Goal: Book appointment/travel/reservation

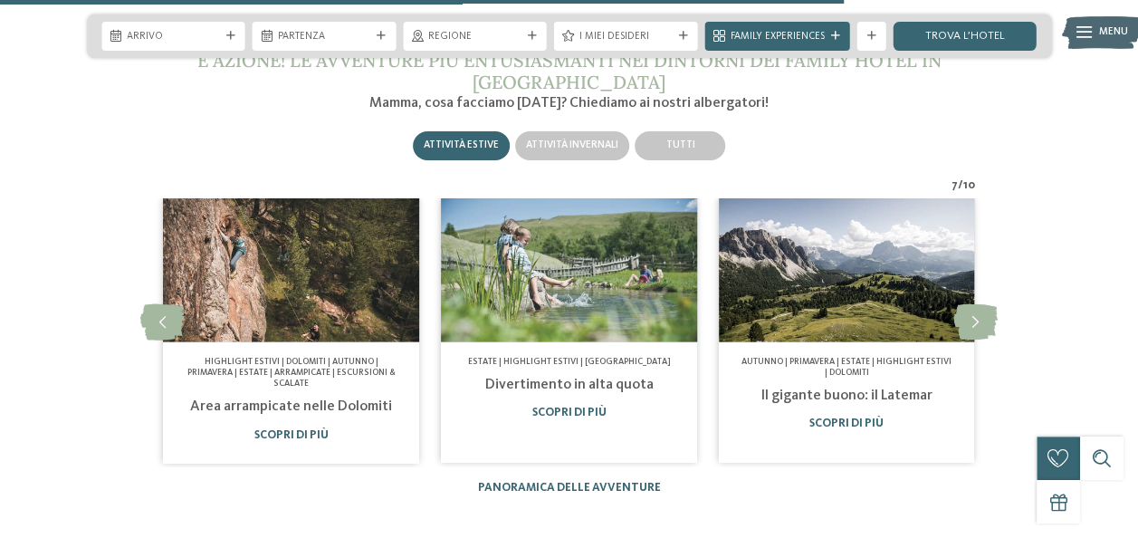
scroll to position [4831, 0]
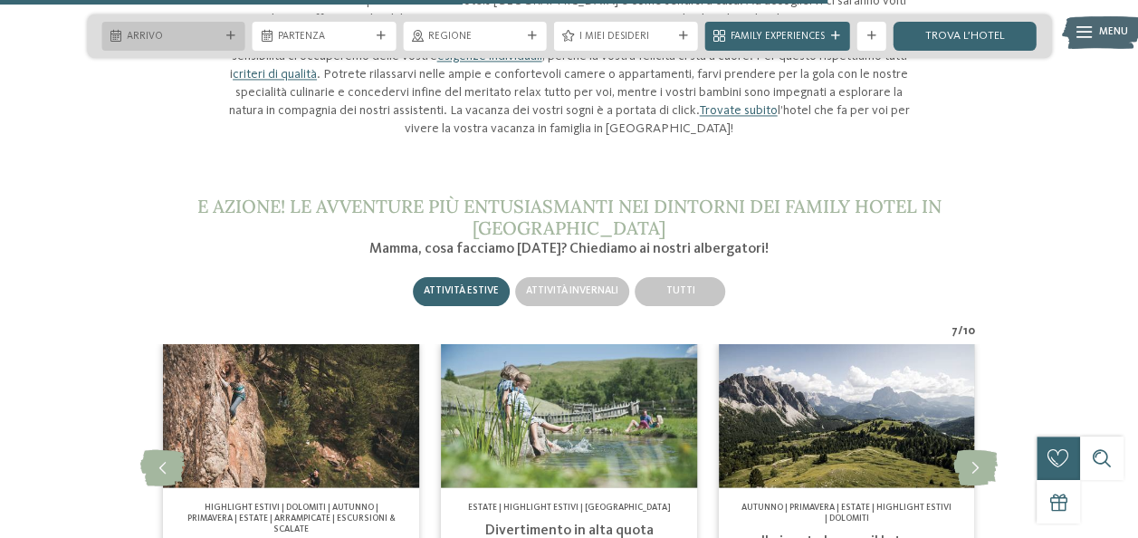
click at [174, 38] on span "Arrivo" at bounding box center [173, 37] width 93 height 14
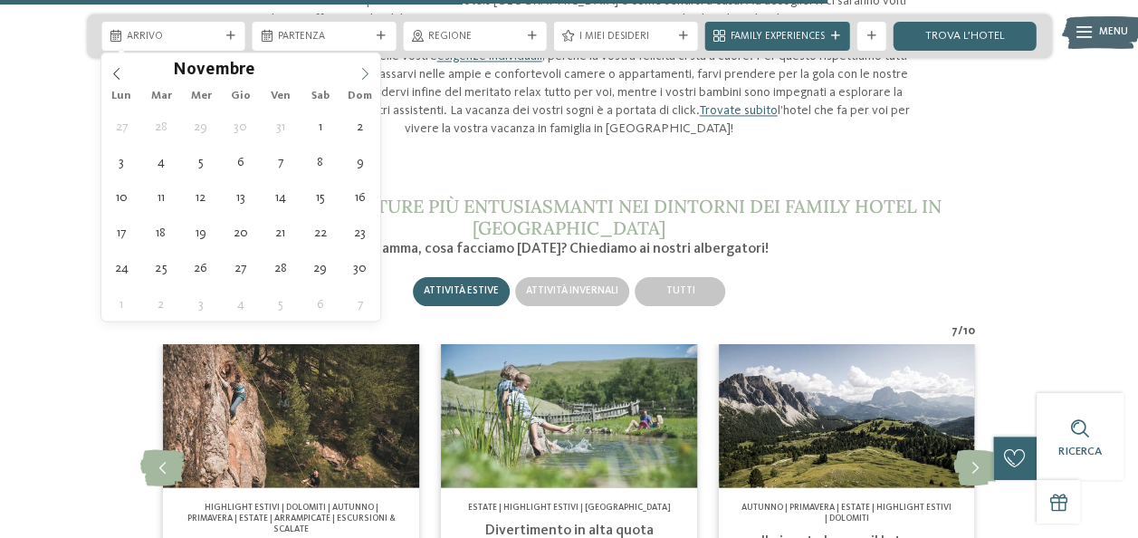
click at [369, 70] on icon at bounding box center [365, 73] width 13 height 13
type div "[DATE]"
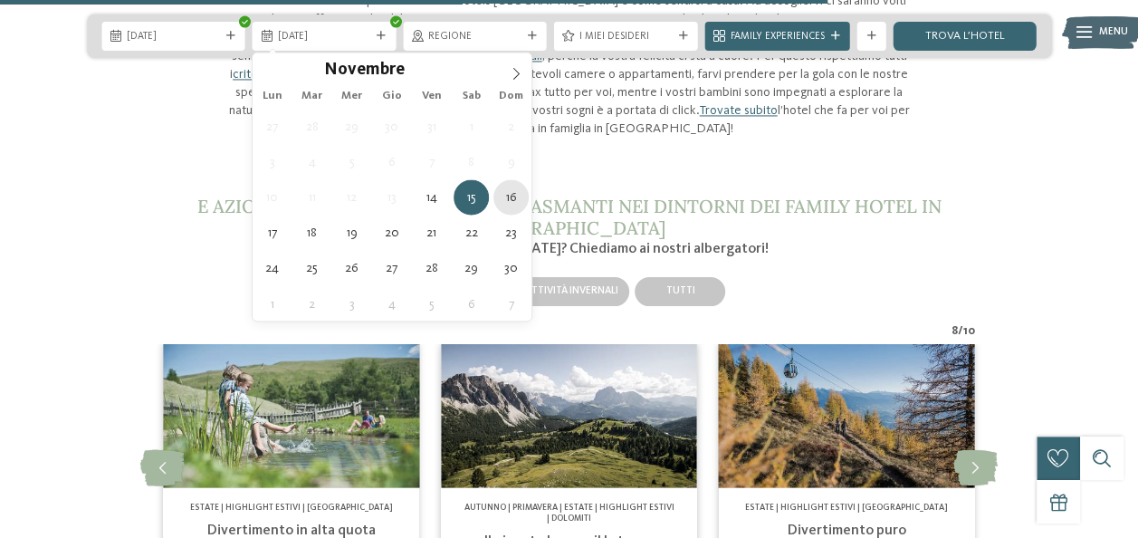
type div "[DATE]"
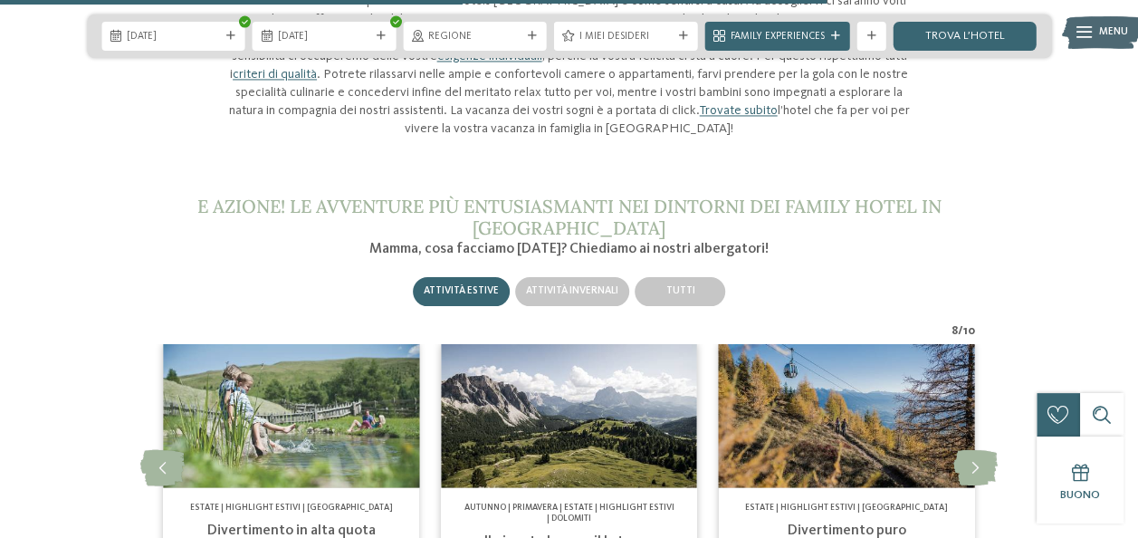
scroll to position [4740, 0]
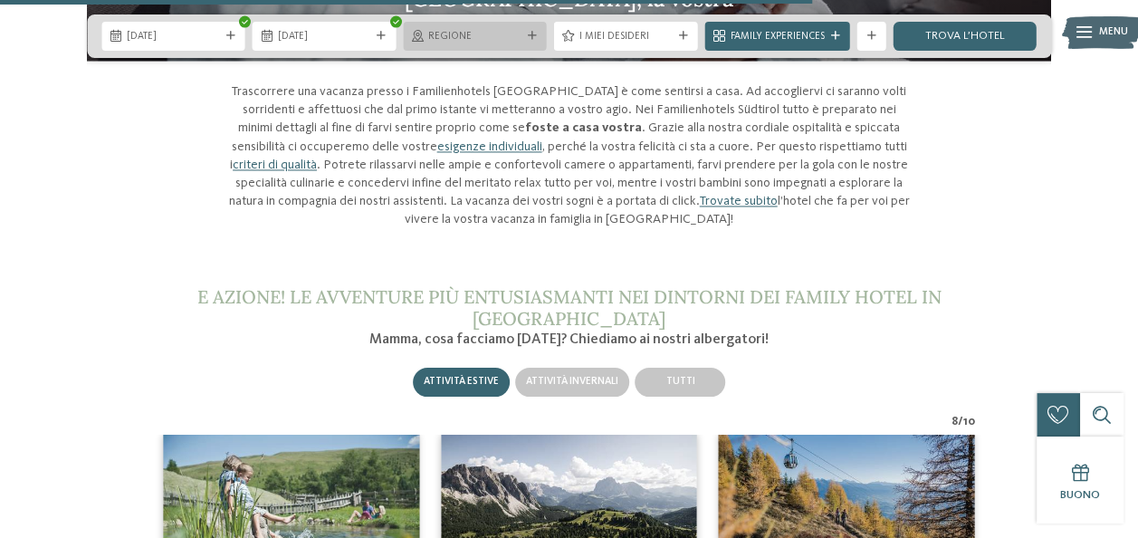
click at [538, 41] on div "Regione" at bounding box center [475, 36] width 144 height 29
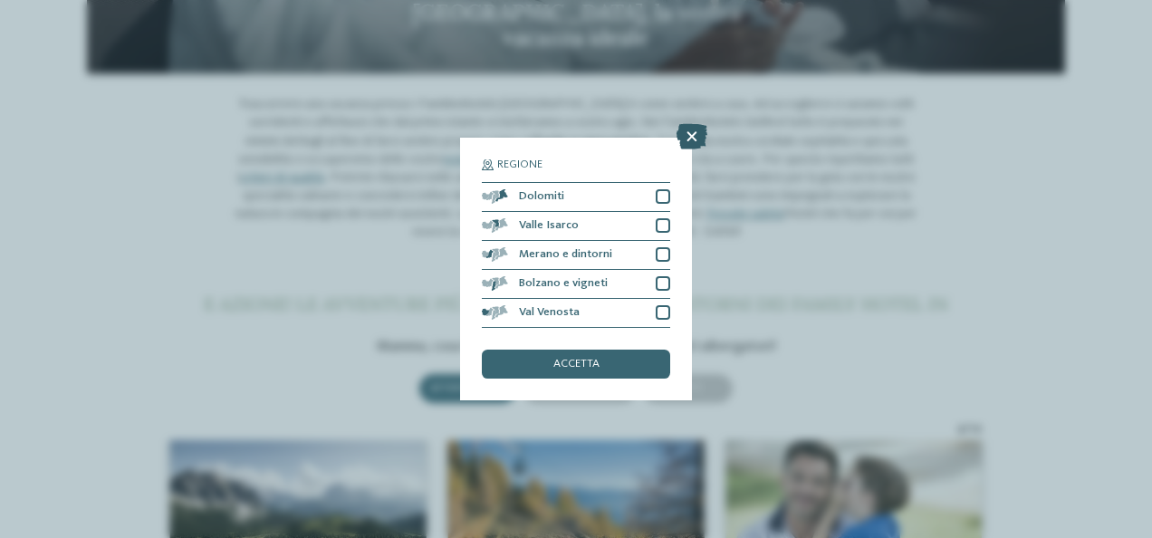
click at [685, 136] on icon at bounding box center [691, 136] width 31 height 25
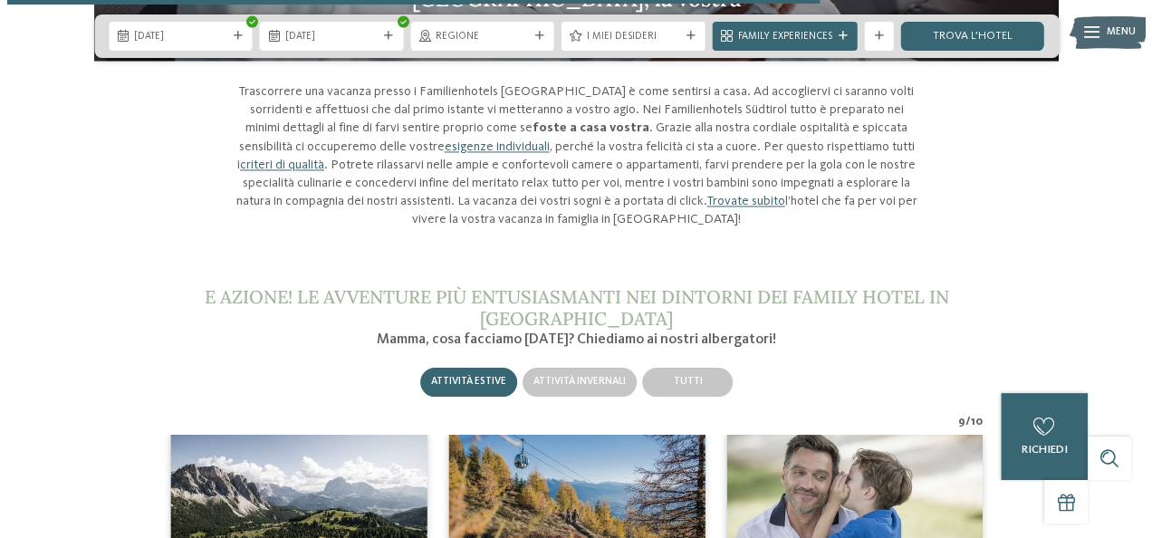
scroll to position [4737, 0]
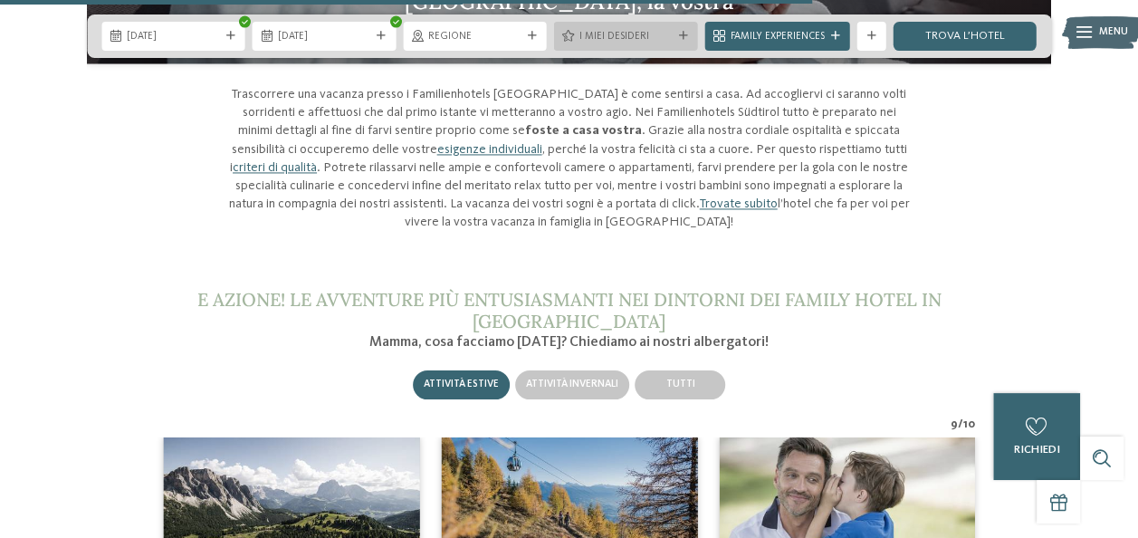
click at [690, 40] on div at bounding box center [682, 36] width 14 height 9
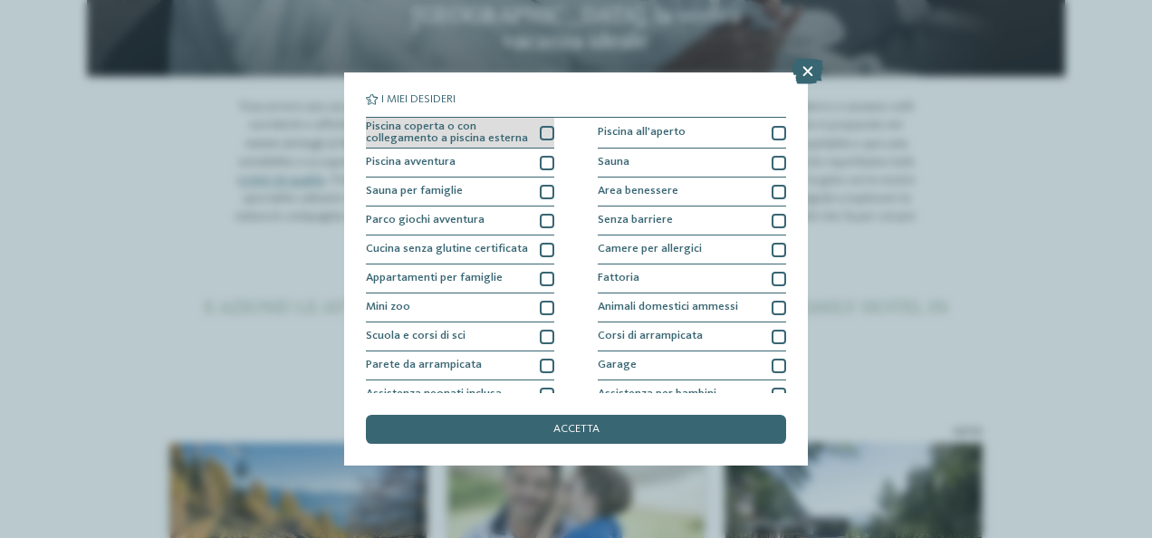
click at [543, 130] on div at bounding box center [547, 133] width 14 height 14
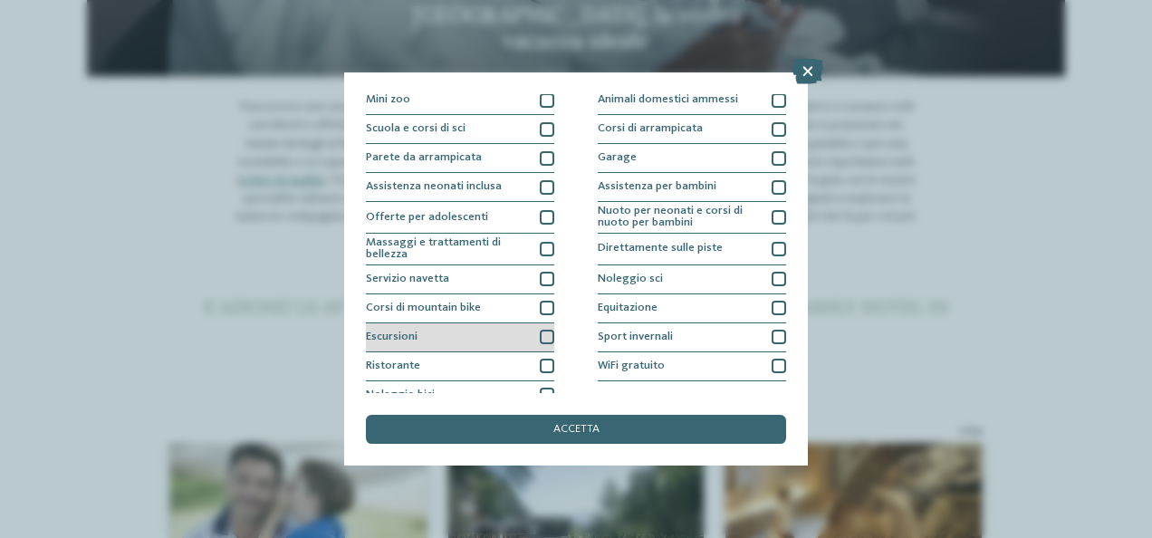
scroll to position [223, 0]
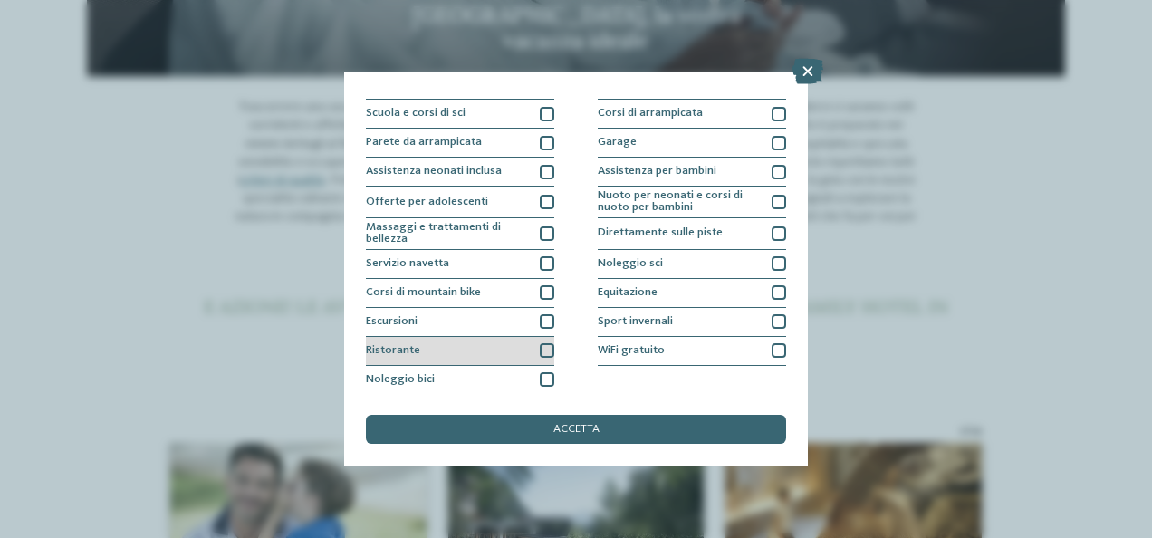
click at [534, 348] on div "Ristorante" at bounding box center [460, 351] width 188 height 29
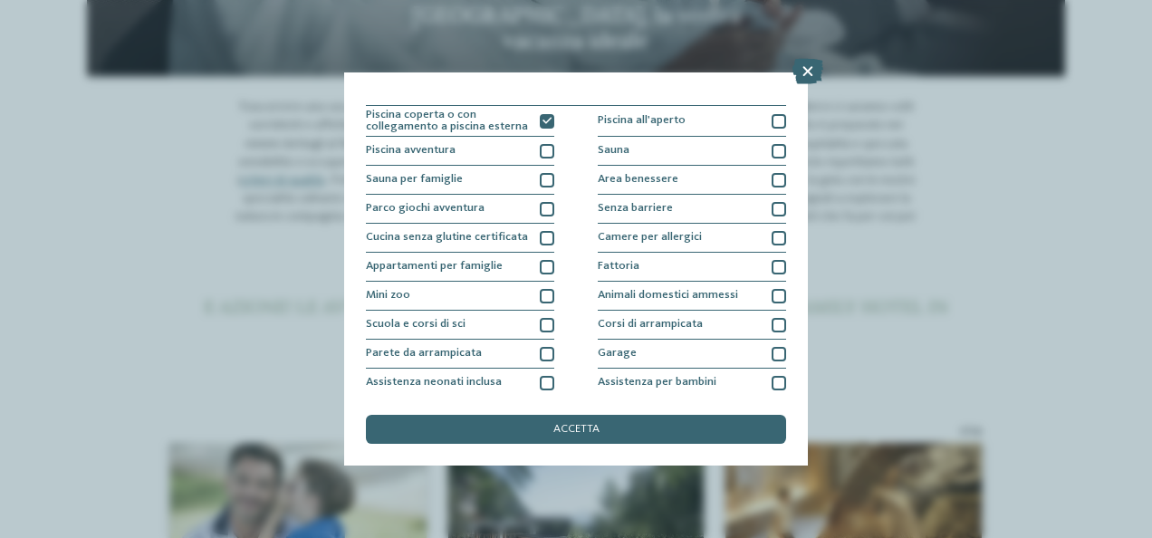
scroll to position [0, 0]
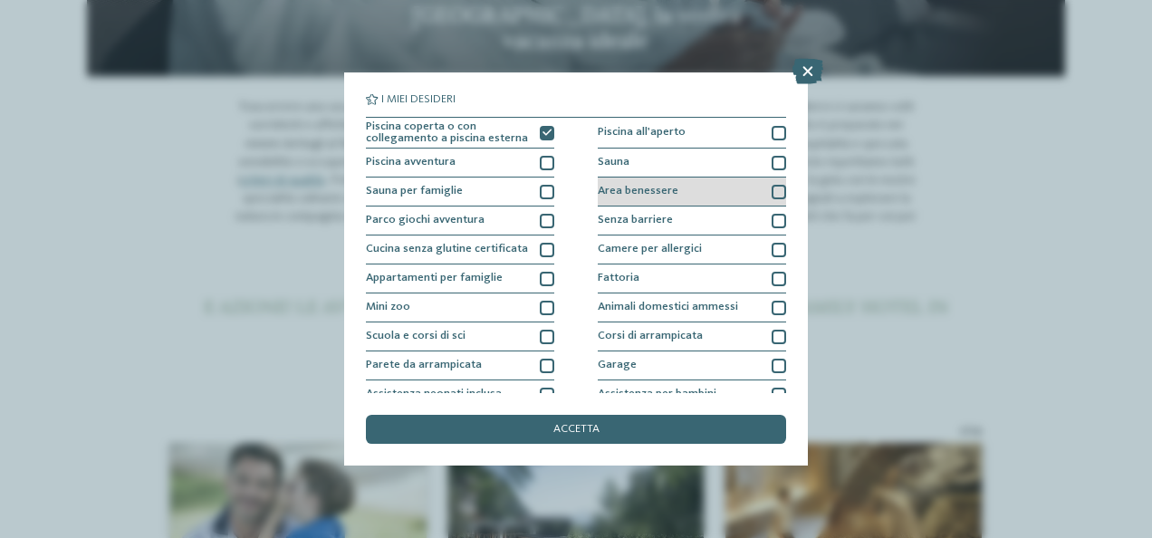
click at [771, 185] on div at bounding box center [778, 192] width 14 height 14
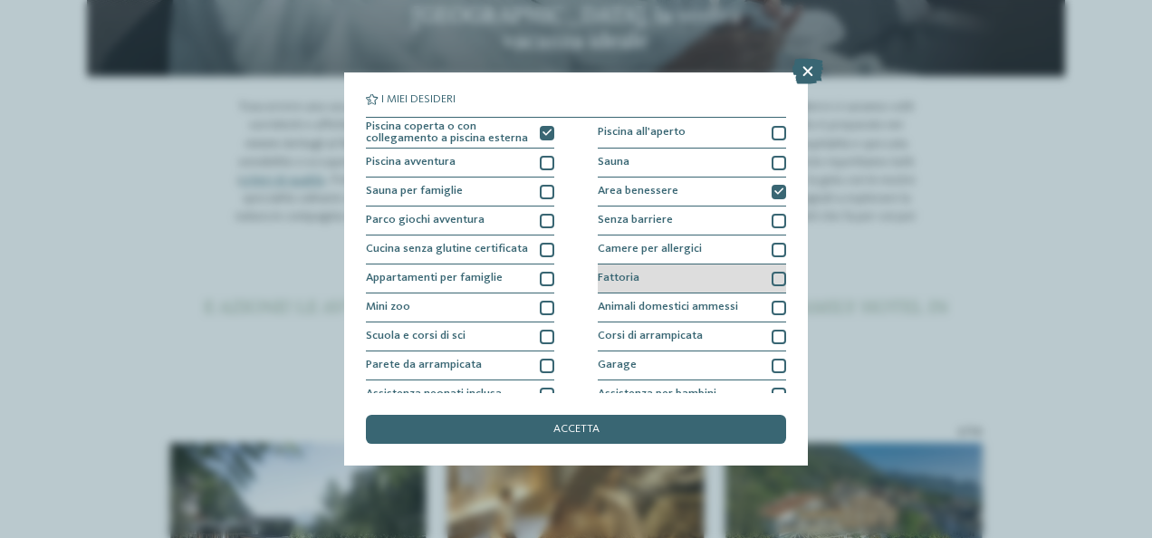
click at [771, 281] on div at bounding box center [778, 279] width 14 height 14
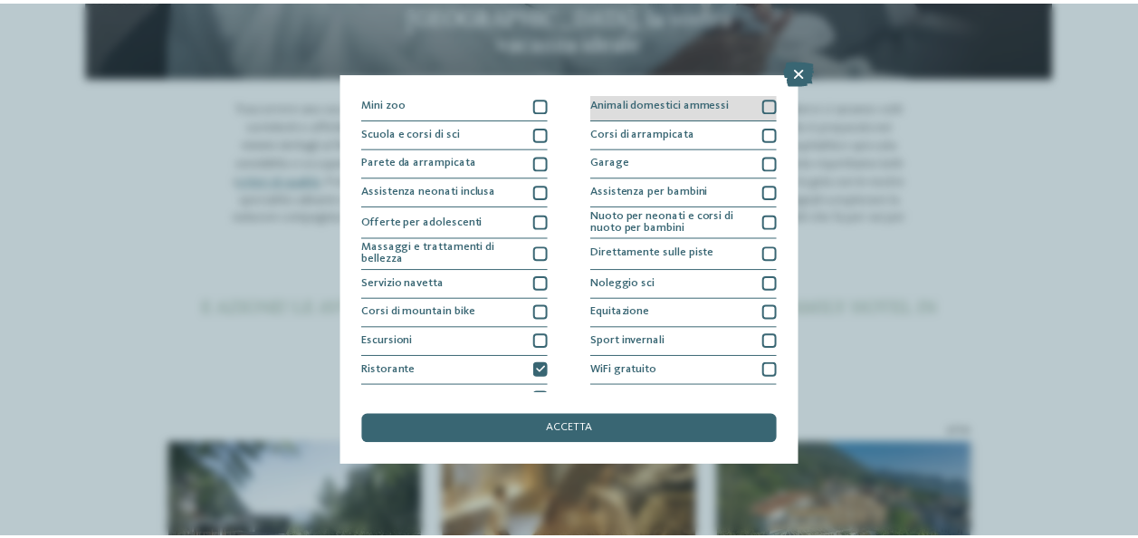
scroll to position [223, 0]
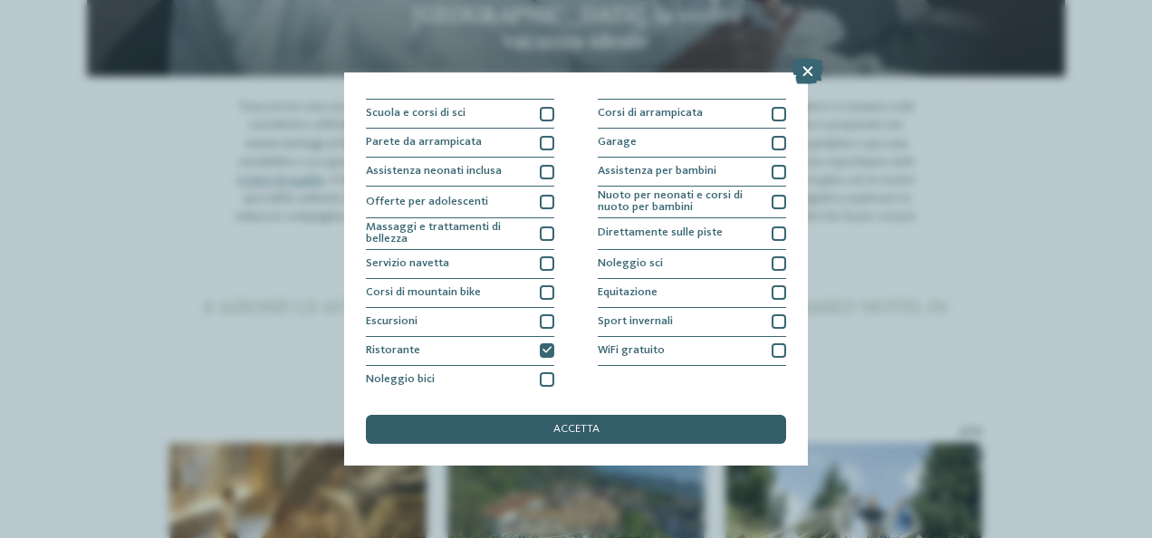
click at [599, 432] on div "accetta" at bounding box center [576, 429] width 420 height 29
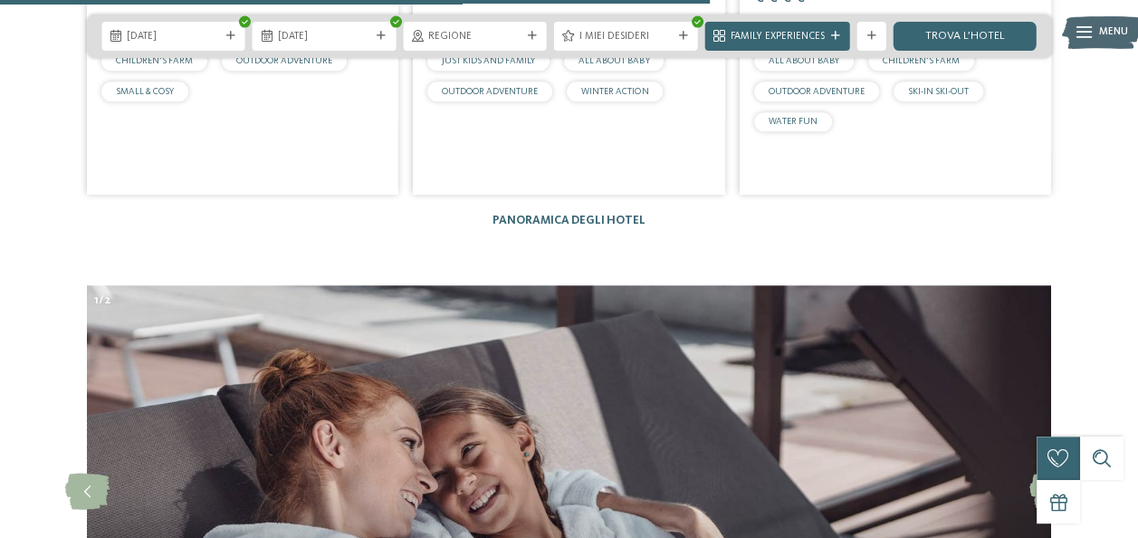
scroll to position [4102, 0]
click at [828, 36] on div at bounding box center [835, 36] width 14 height 9
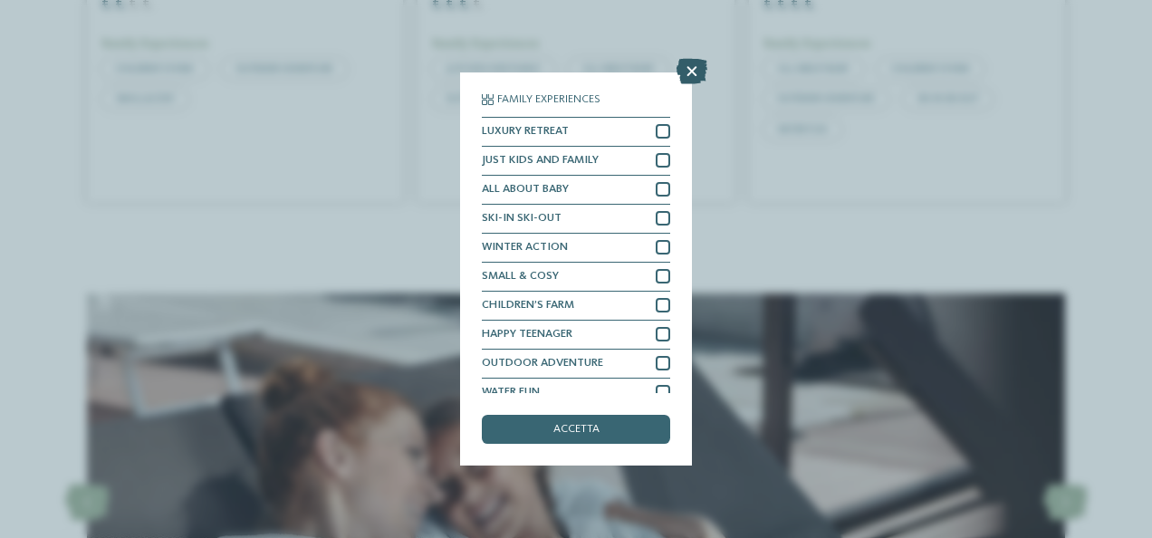
click at [699, 78] on icon at bounding box center [691, 71] width 31 height 25
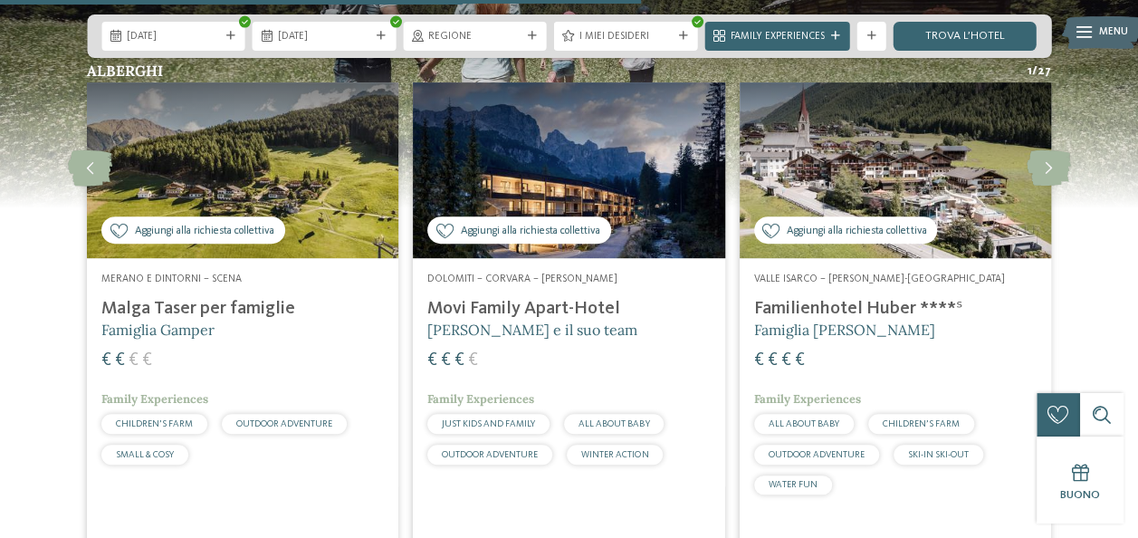
scroll to position [3740, 0]
click at [928, 42] on link "trova l’hotel" at bounding box center [965, 36] width 144 height 29
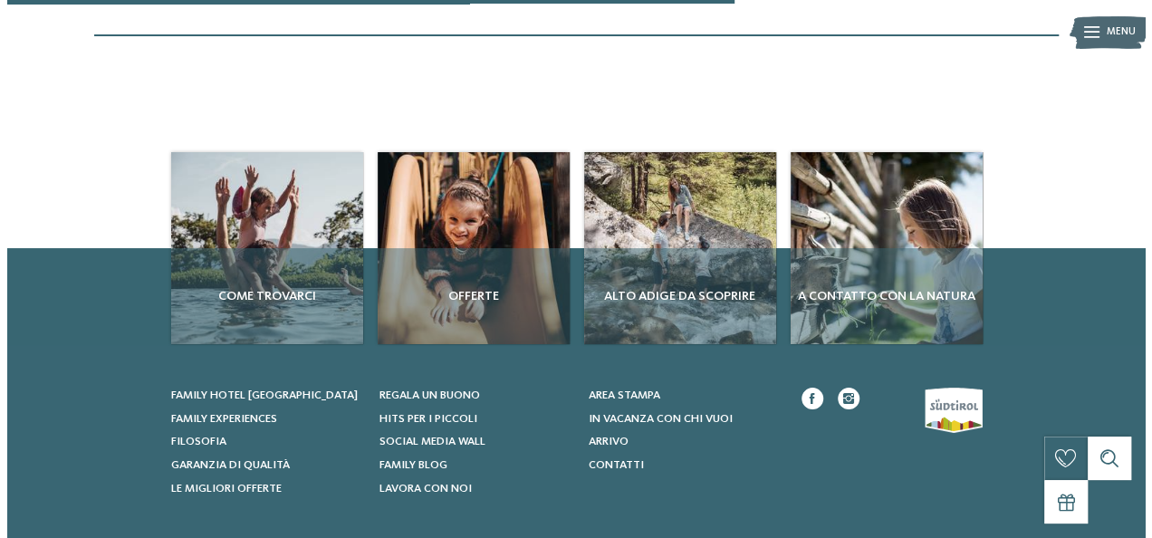
scroll to position [266, 0]
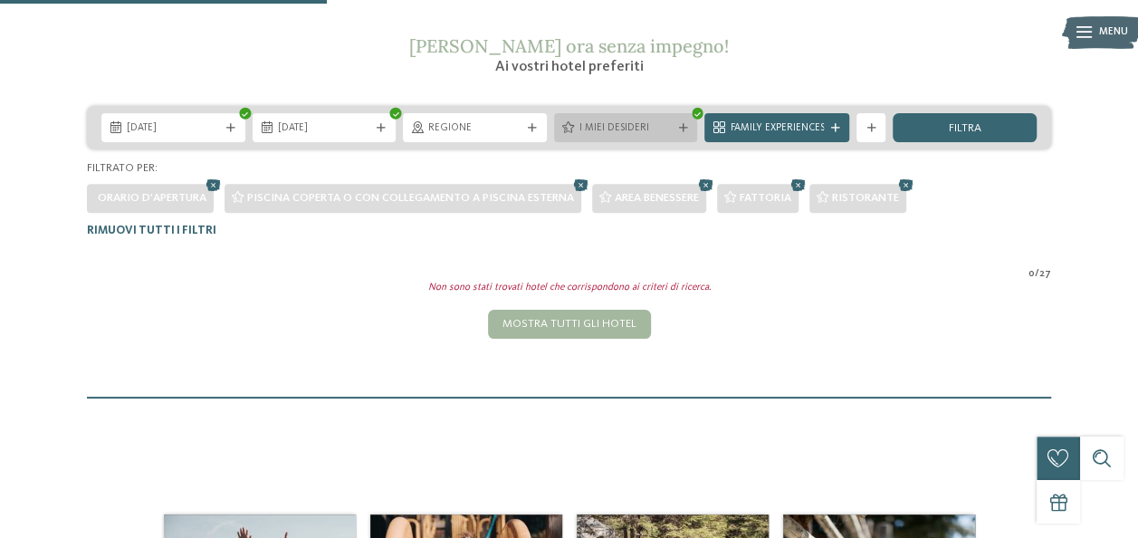
click at [698, 114] on icon at bounding box center [697, 112] width 6 height 5
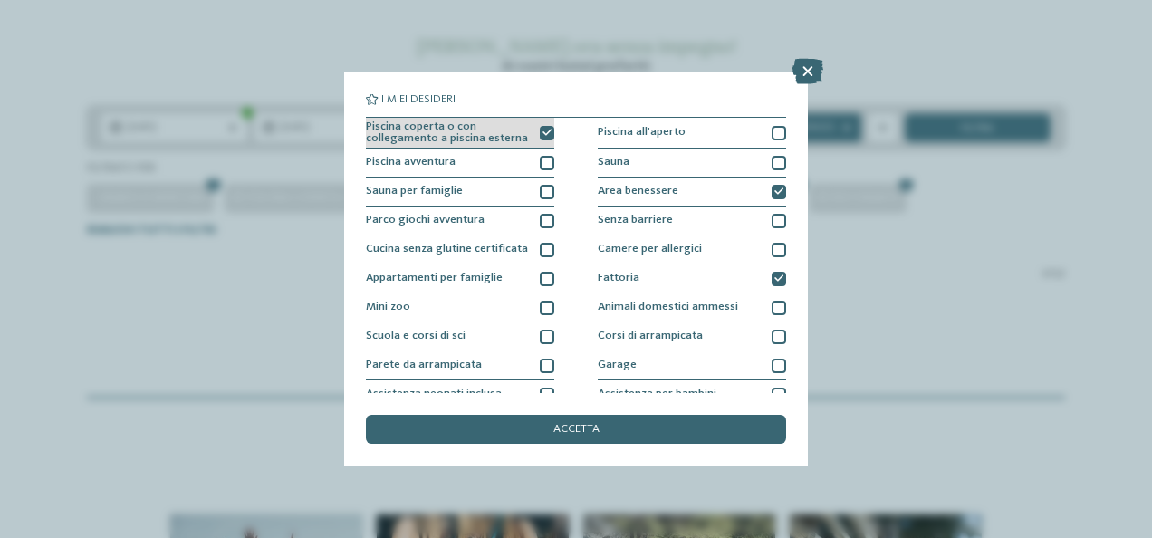
click at [542, 130] on icon at bounding box center [546, 133] width 9 height 9
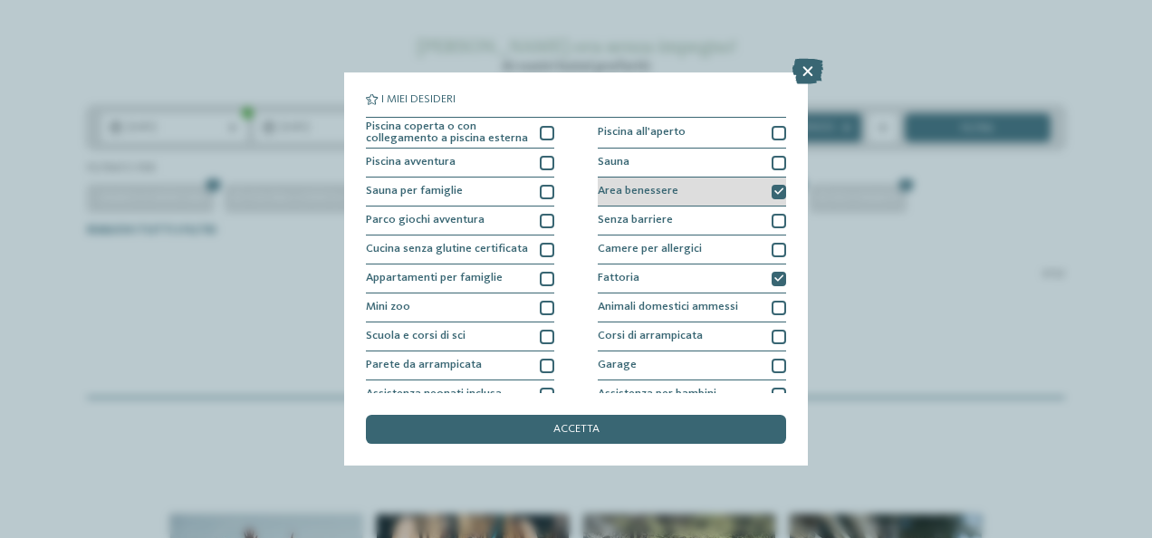
click at [774, 194] on icon at bounding box center [778, 191] width 9 height 9
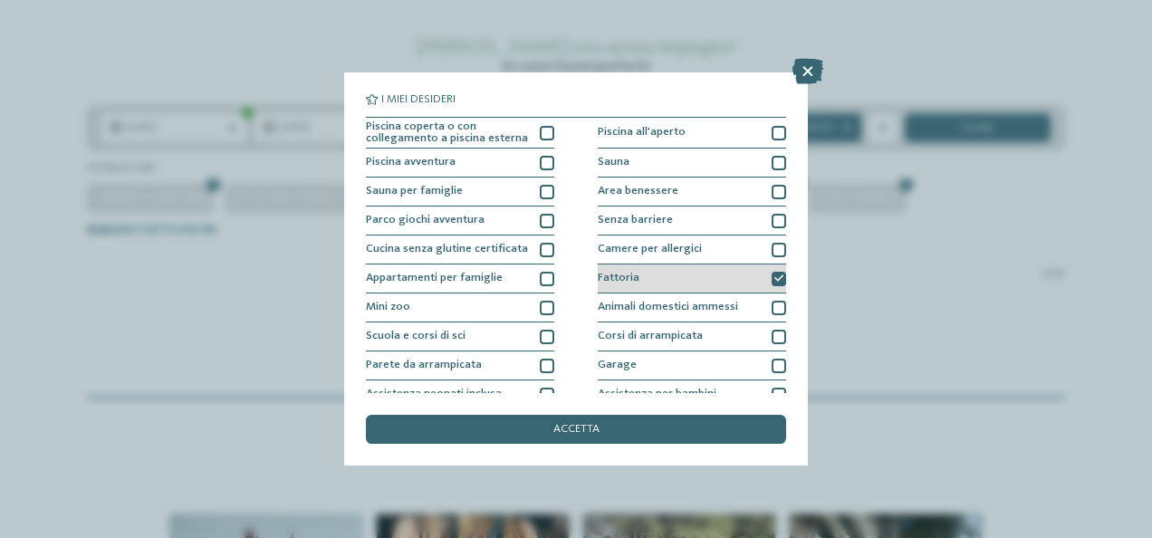
click at [774, 276] on icon at bounding box center [778, 278] width 9 height 9
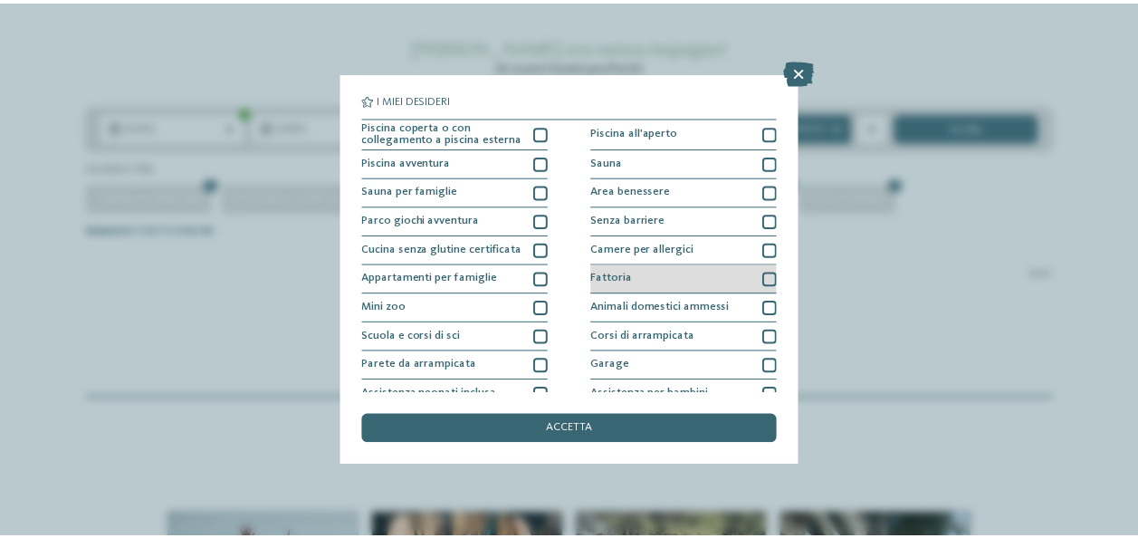
scroll to position [223, 0]
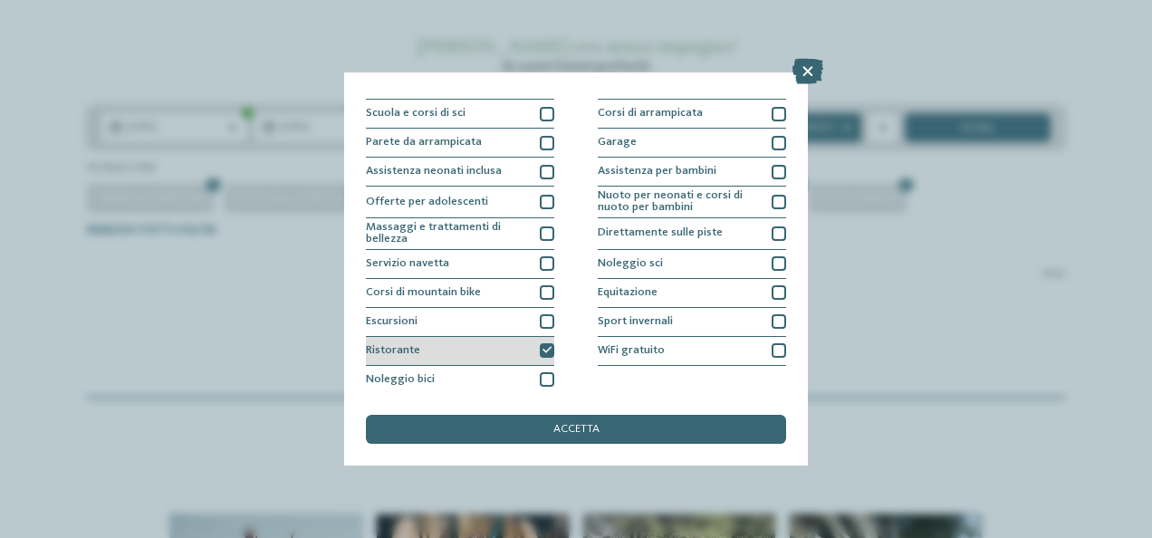
click at [542, 353] on icon at bounding box center [546, 350] width 9 height 9
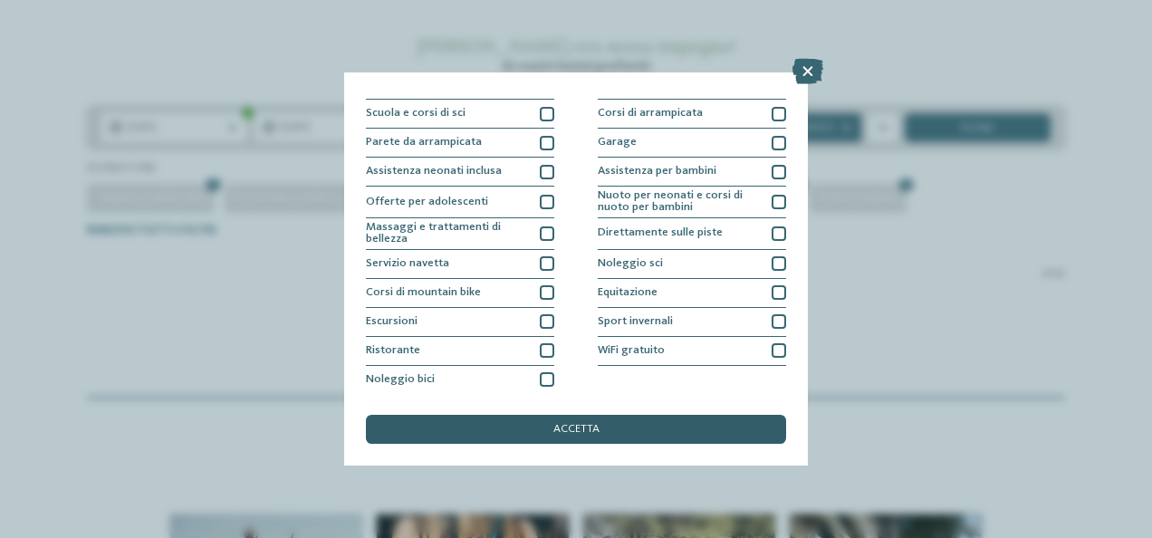
click at [567, 422] on div "accetta" at bounding box center [576, 429] width 420 height 29
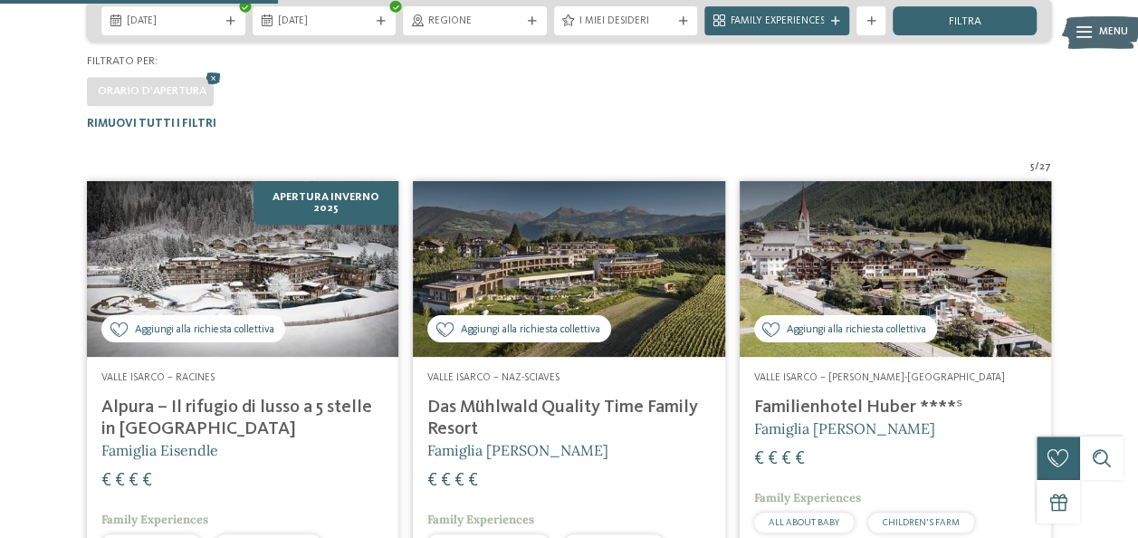
scroll to position [176, 0]
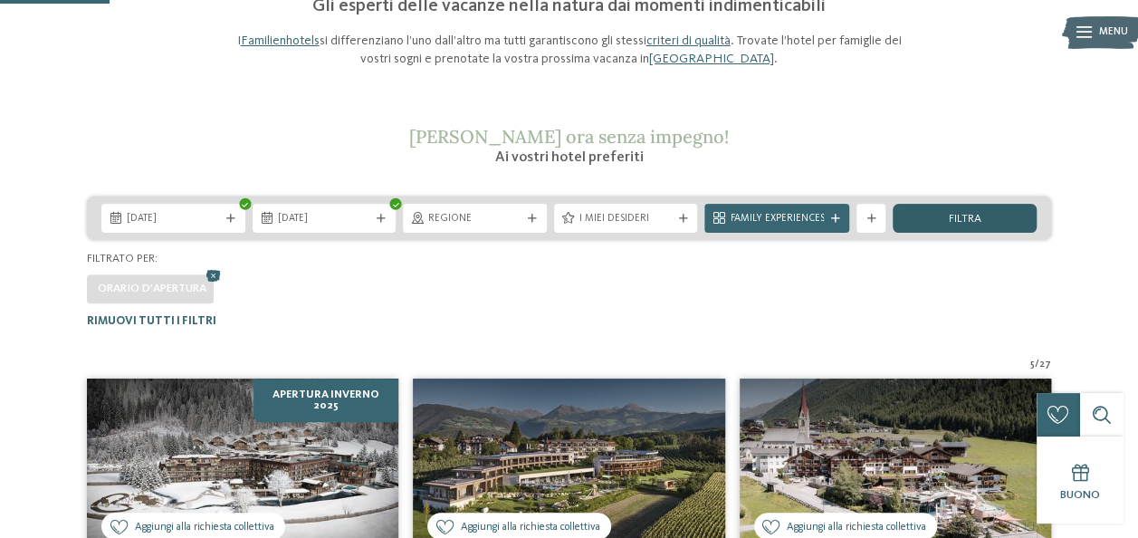
click at [953, 216] on span "filtra" at bounding box center [965, 220] width 33 height 12
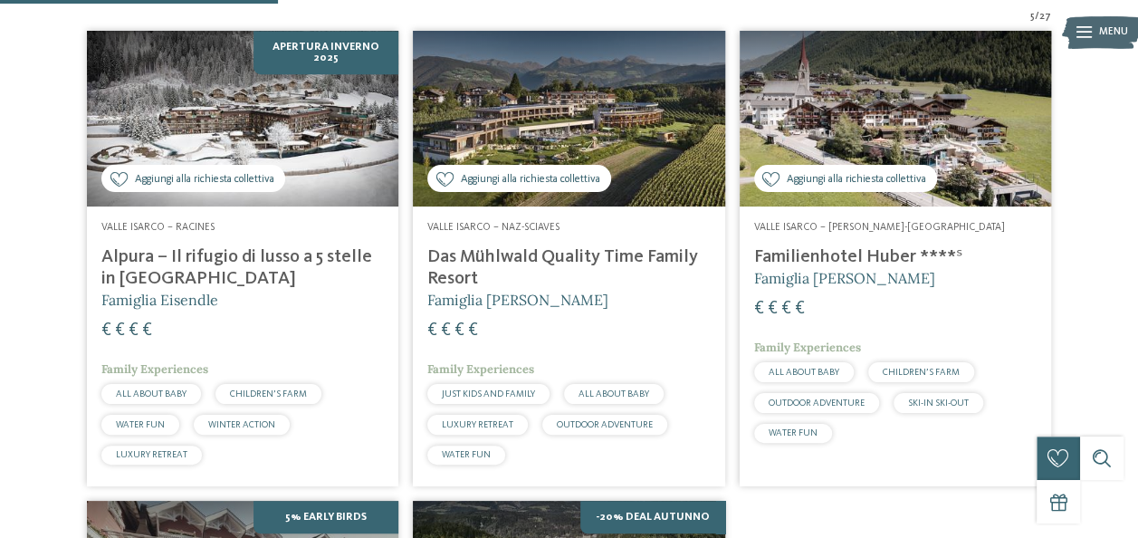
scroll to position [447, 0]
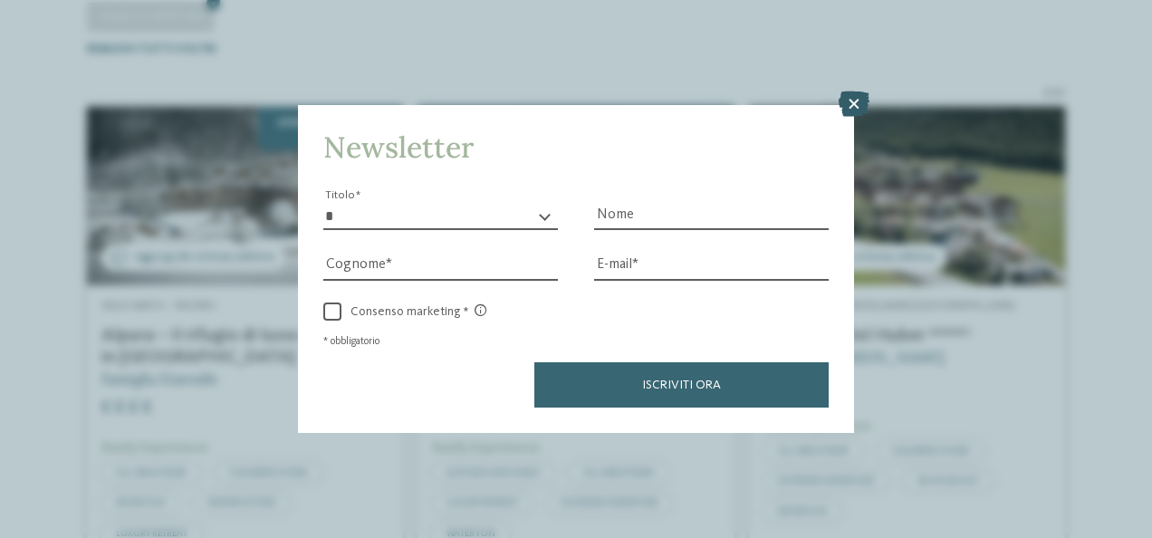
click at [846, 106] on icon at bounding box center [853, 103] width 31 height 25
